Goal: Find specific page/section: Find specific page/section

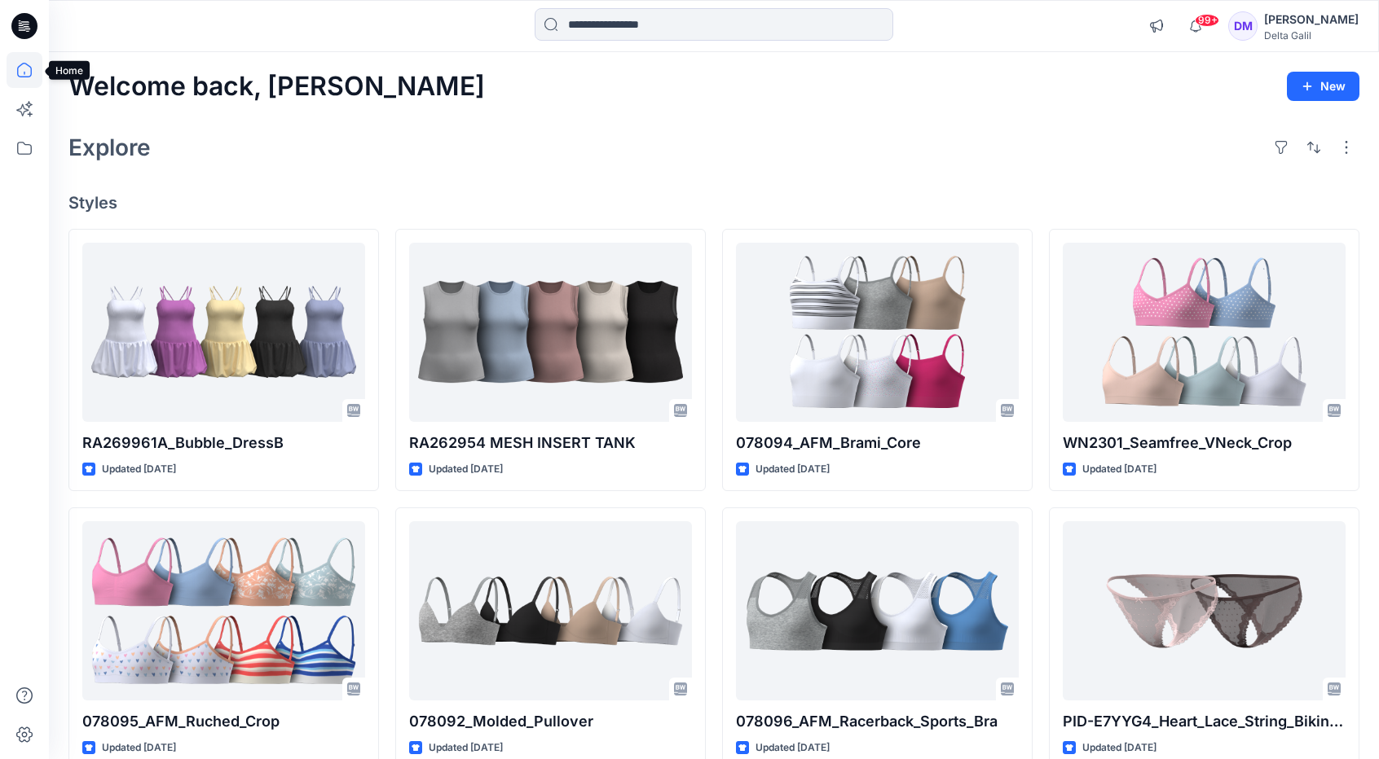
click at [28, 78] on icon at bounding box center [25, 70] width 36 height 36
click at [816, 128] on div "Explore" at bounding box center [713, 147] width 1291 height 39
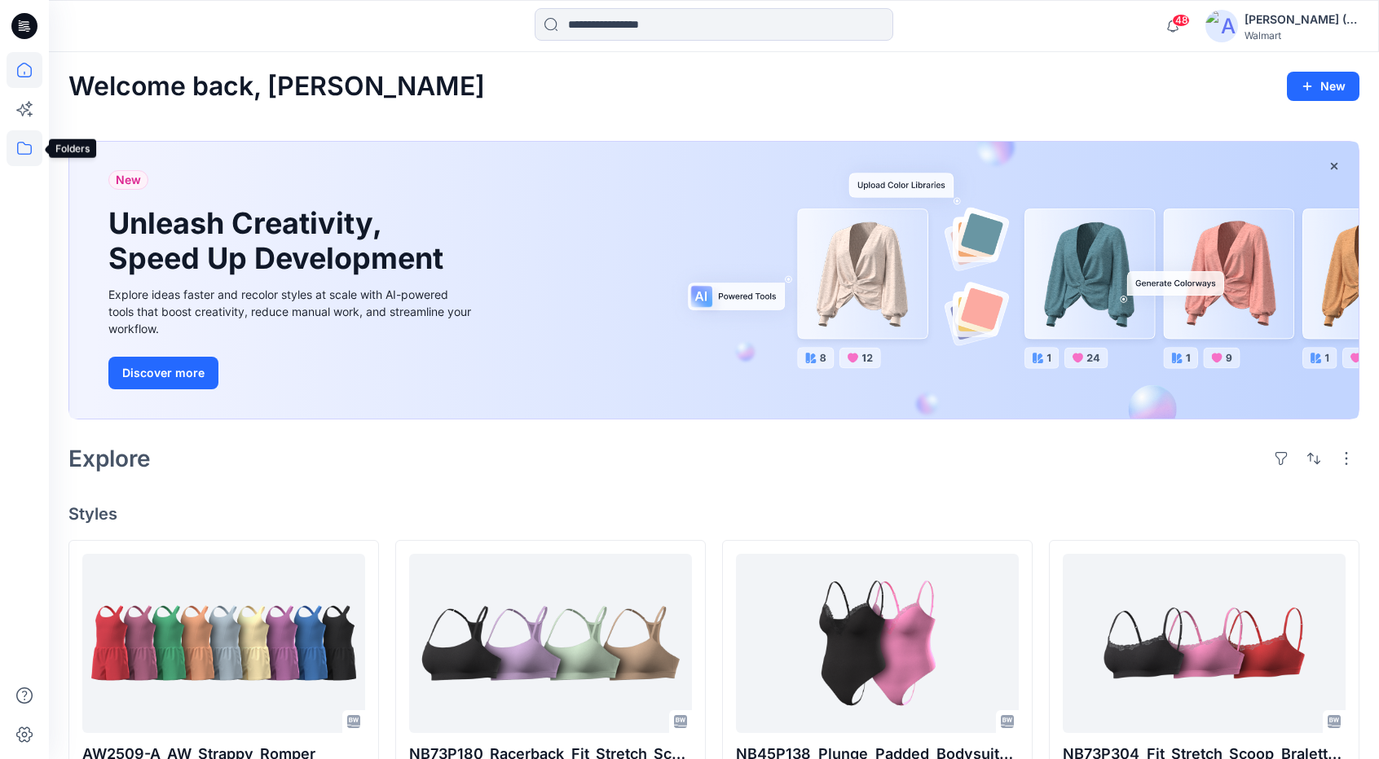
click at [18, 157] on icon at bounding box center [25, 148] width 36 height 36
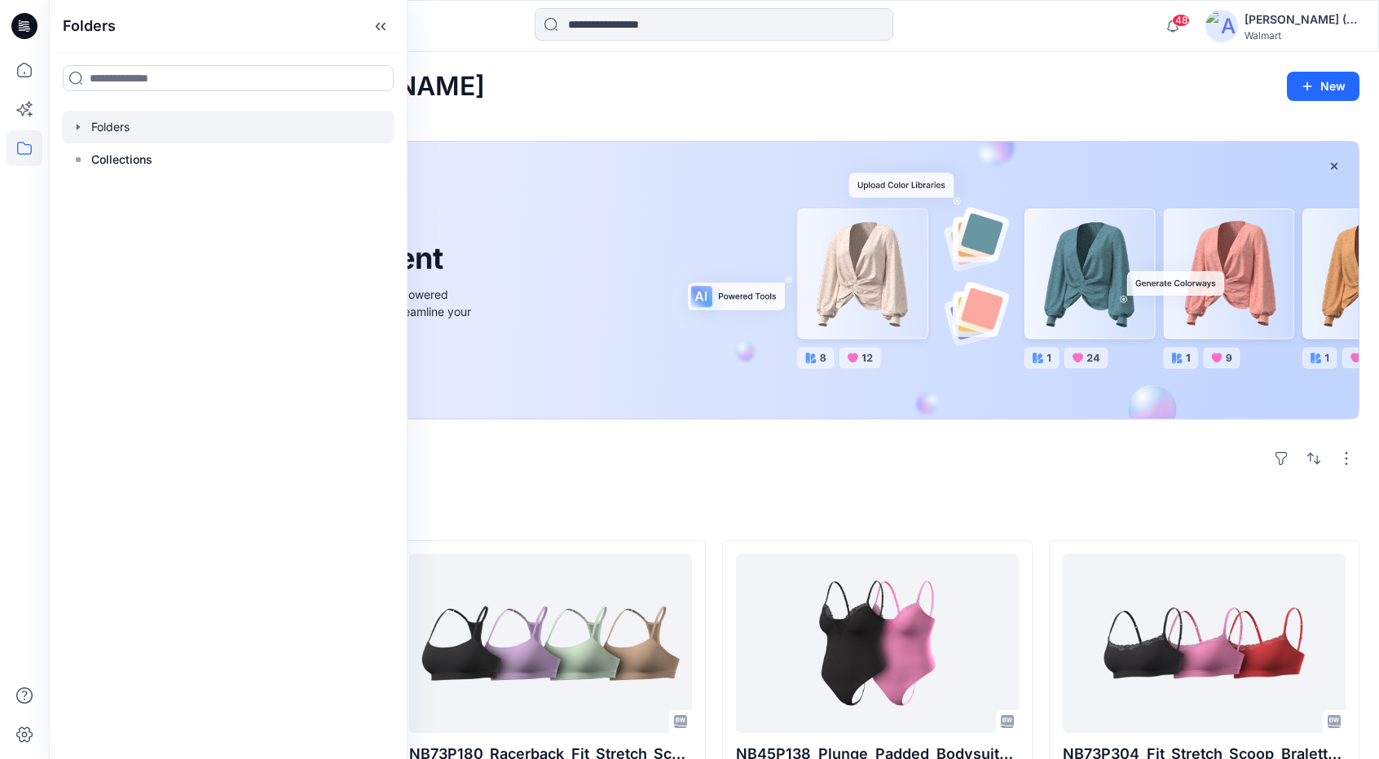
click at [150, 141] on div at bounding box center [228, 127] width 332 height 33
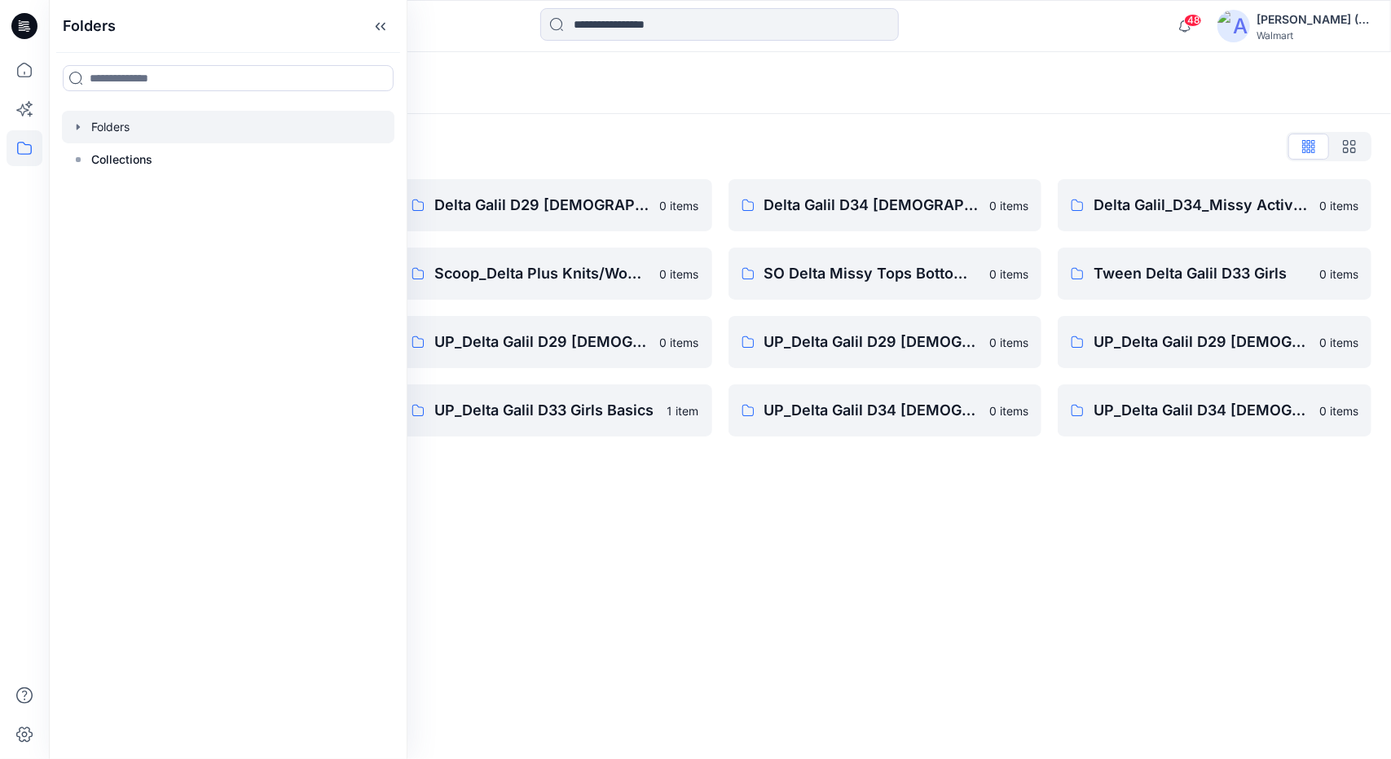
click at [746, 136] on div "Folders List" at bounding box center [719, 147] width 1303 height 26
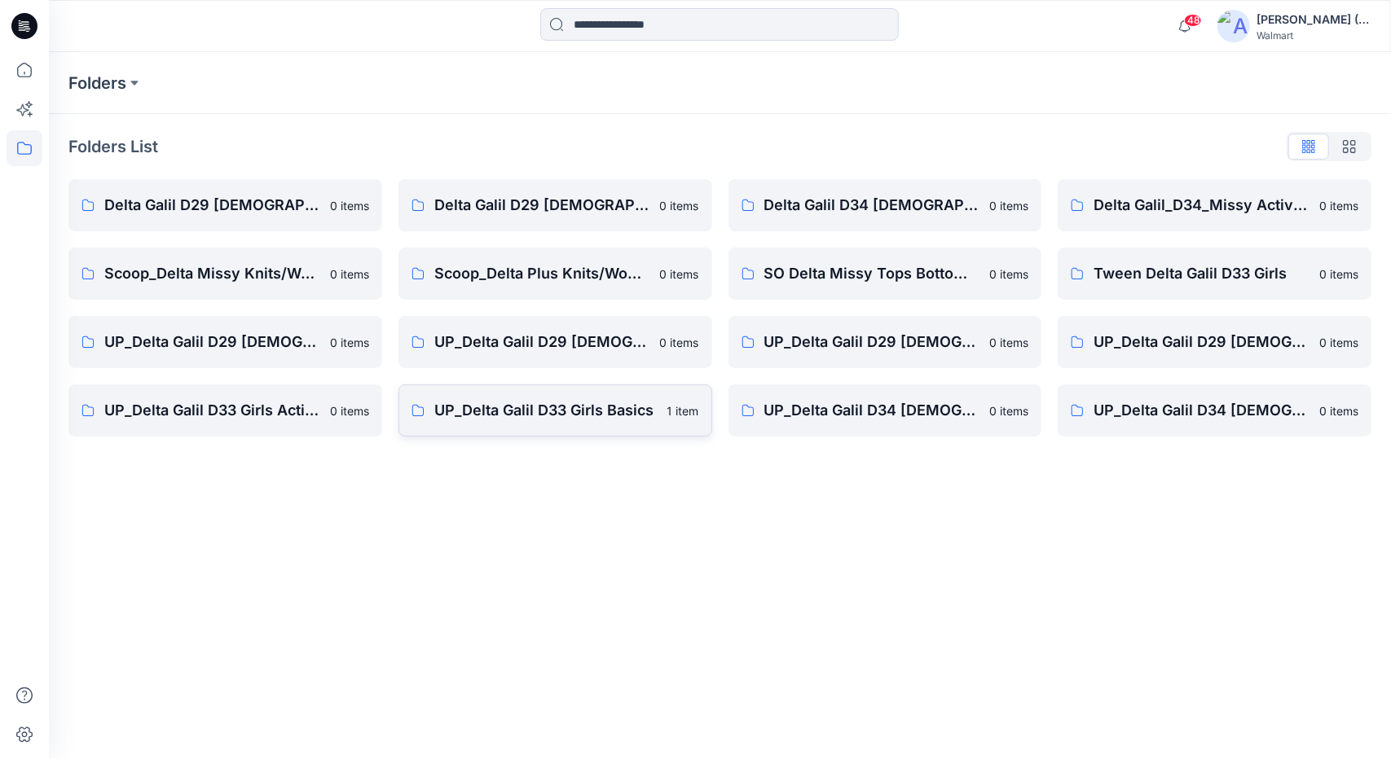
click at [642, 418] on p "UP_Delta Galil D33 Girls Basics" at bounding box center [545, 410] width 223 height 23
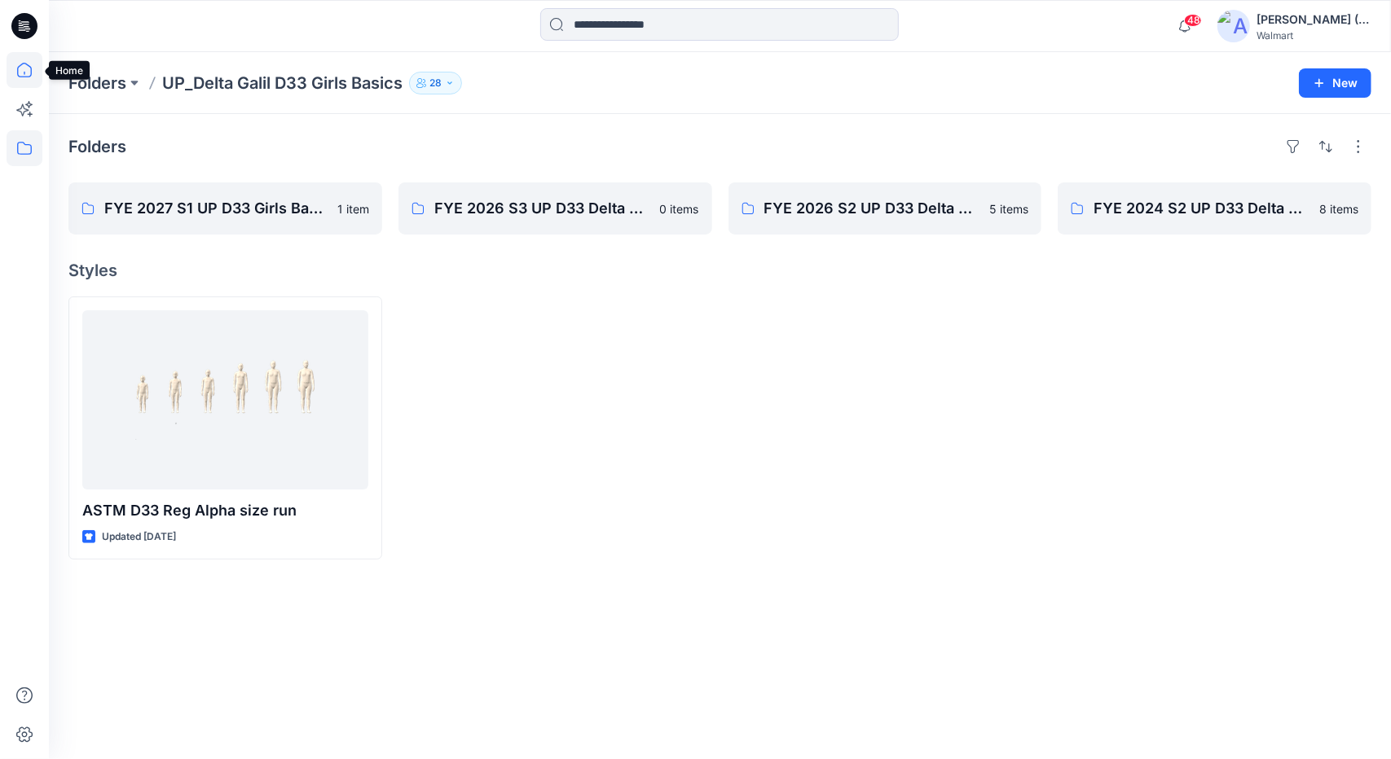
click at [29, 77] on icon at bounding box center [25, 70] width 36 height 36
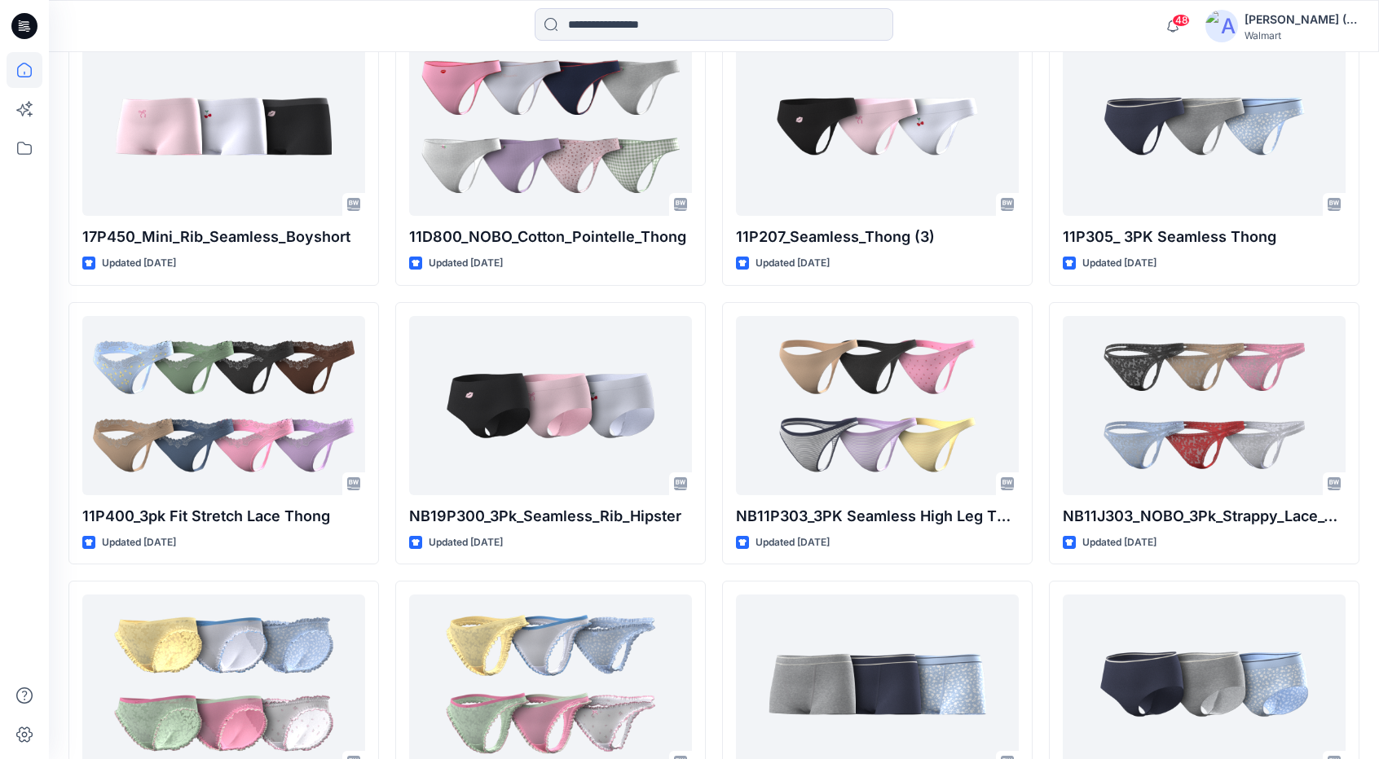
scroll to position [4428, 0]
